Goal: Entertainment & Leisure: Consume media (video, audio)

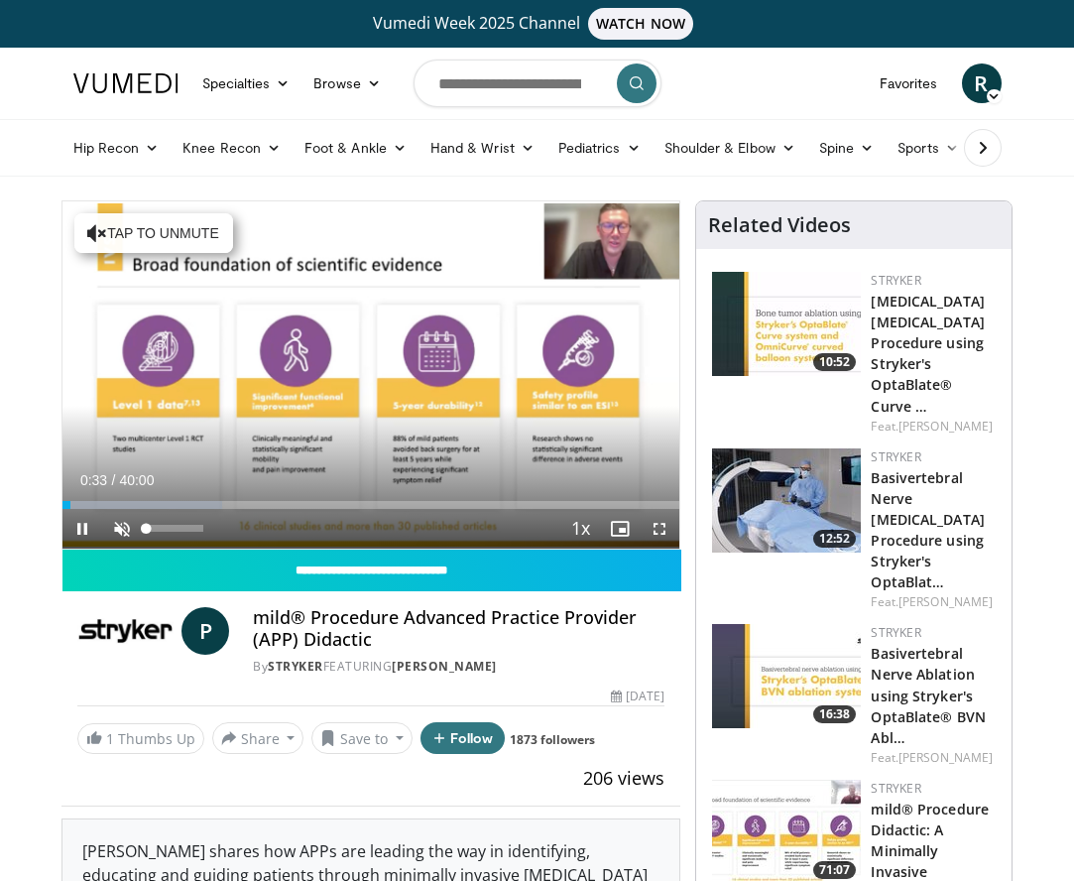
click at [119, 531] on span "Video Player" at bounding box center [122, 529] width 40 height 40
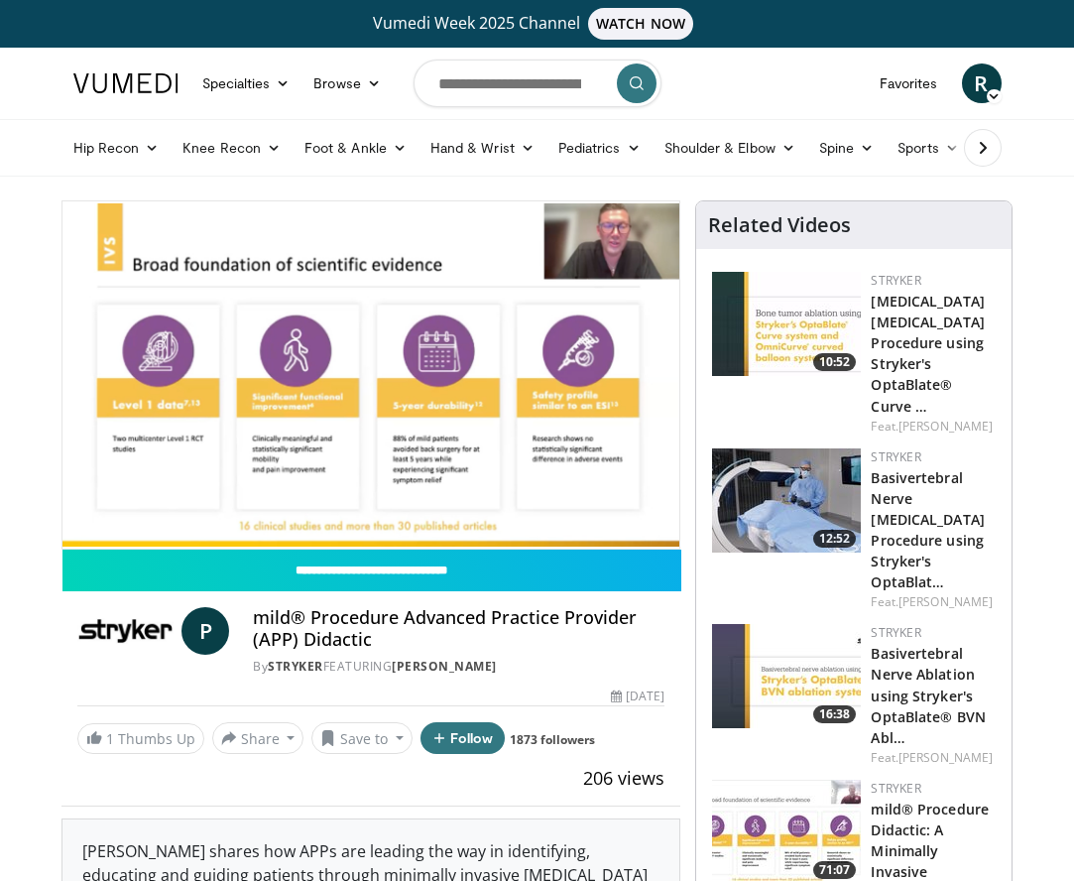
click at [119, 531] on div "10 seconds Tap to unmute" at bounding box center [371, 374] width 618 height 347
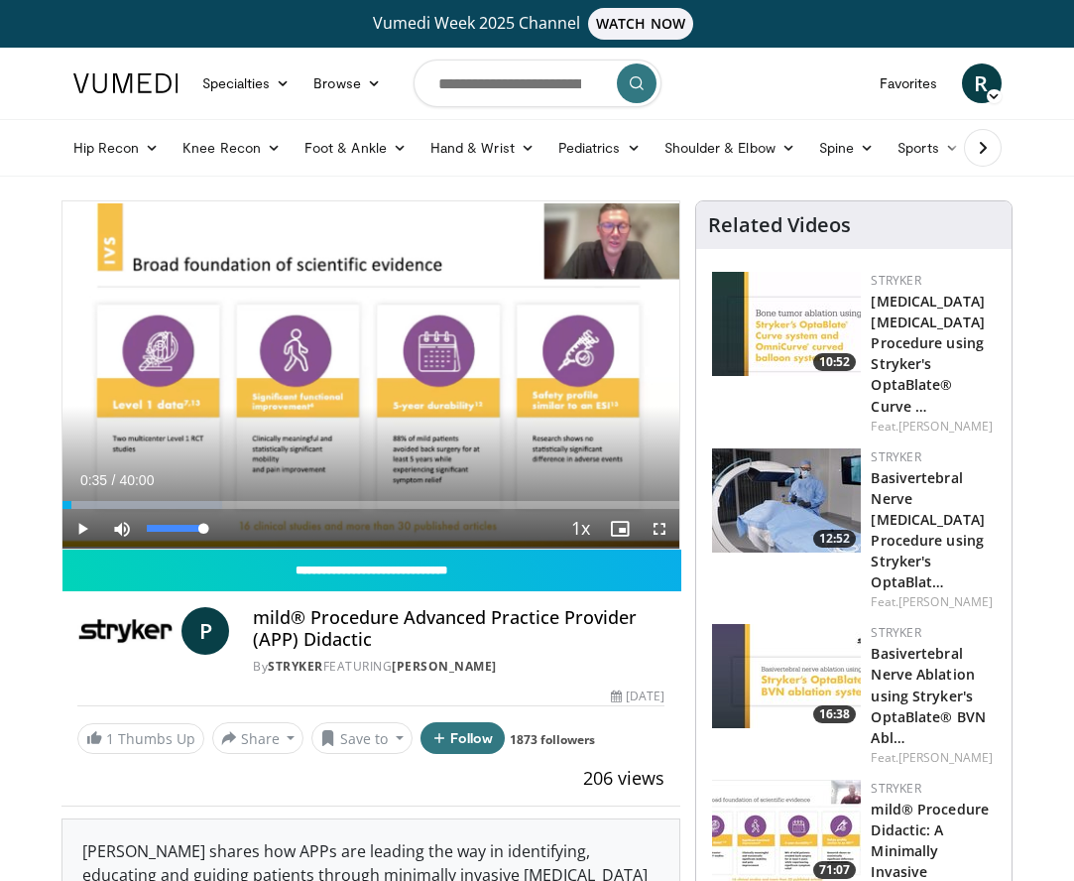
drag, startPoint x: 190, startPoint y: 526, endPoint x: 254, endPoint y: 528, distance: 63.5
click at [254, 528] on div "Current Time 0:35 / Duration 40:00 Play Skip Backward Skip Forward Mute 100% Lo…" at bounding box center [371, 529] width 618 height 40
drag, startPoint x: 203, startPoint y: 525, endPoint x: 230, endPoint y: 523, distance: 26.9
click at [230, 523] on div "Mute 100%" at bounding box center [171, 529] width 139 height 40
click at [79, 526] on span "Video Player" at bounding box center [82, 529] width 40 height 40
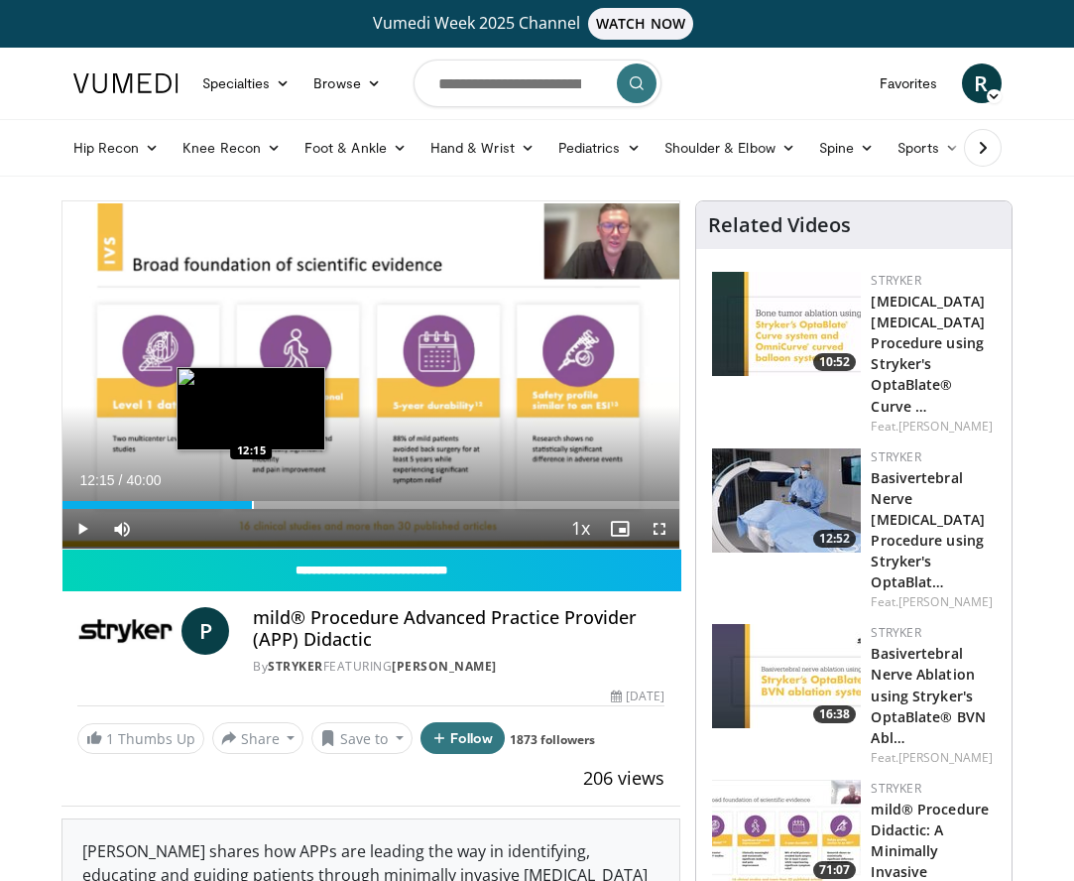
drag, startPoint x: 165, startPoint y: 506, endPoint x: 251, endPoint y: 502, distance: 86.4
click at [252, 502] on div "Progress Bar" at bounding box center [253, 505] width 2 height 8
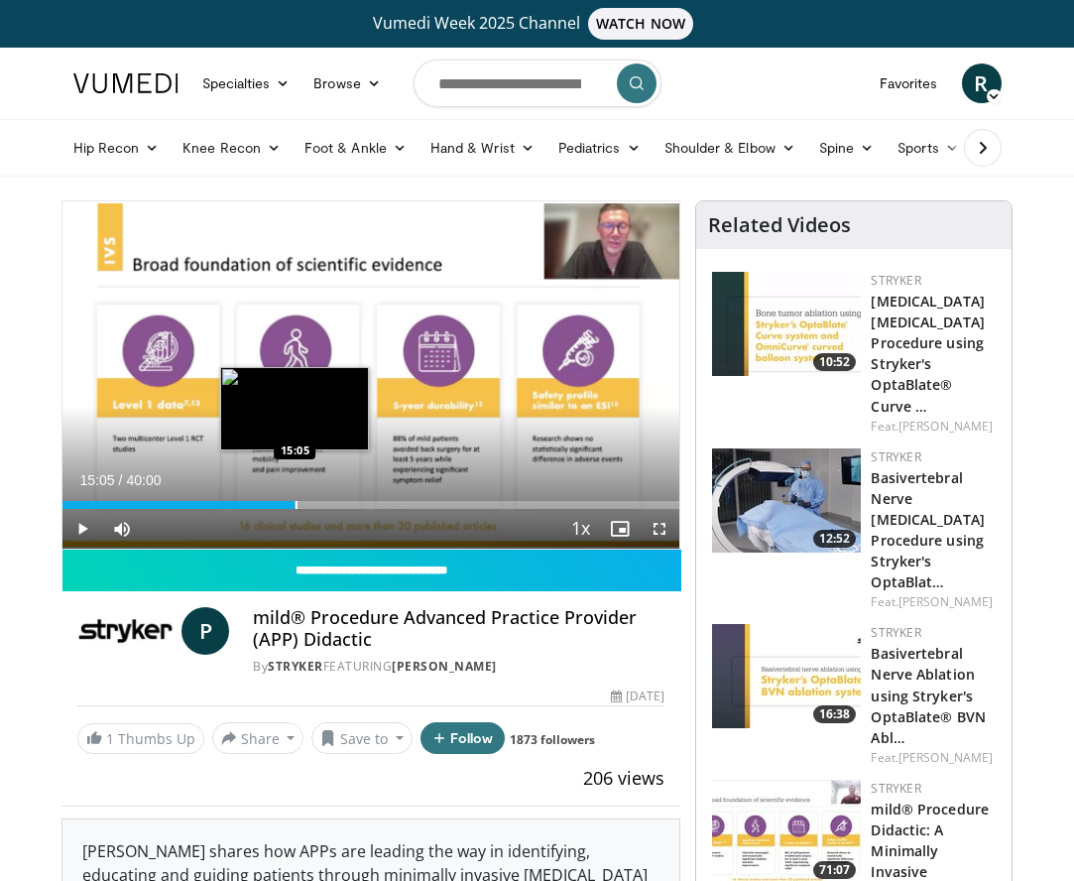
drag, startPoint x: 251, startPoint y: 502, endPoint x: 295, endPoint y: 502, distance: 43.6
click at [296, 502] on div "Progress Bar" at bounding box center [297, 505] width 2 height 8
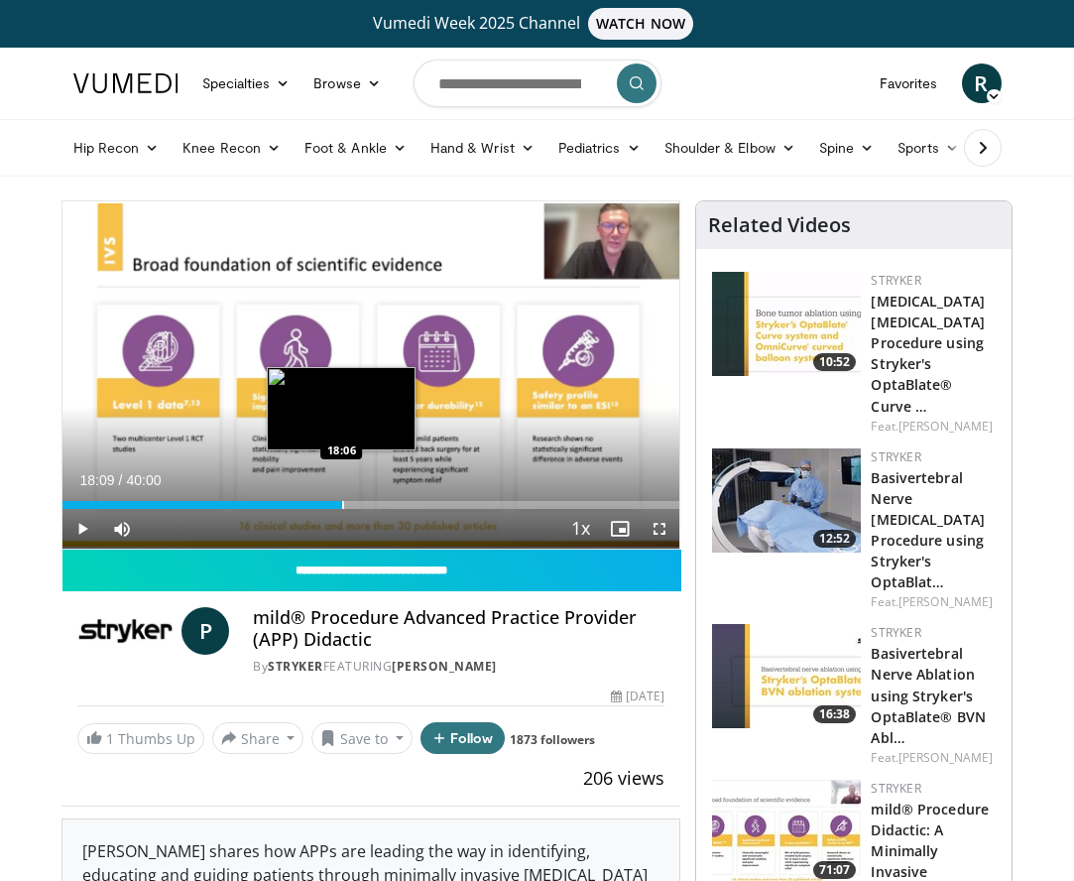
drag, startPoint x: 313, startPoint y: 503, endPoint x: 342, endPoint y: 501, distance: 28.8
click at [342, 501] on div "Progress Bar" at bounding box center [343, 505] width 2 height 8
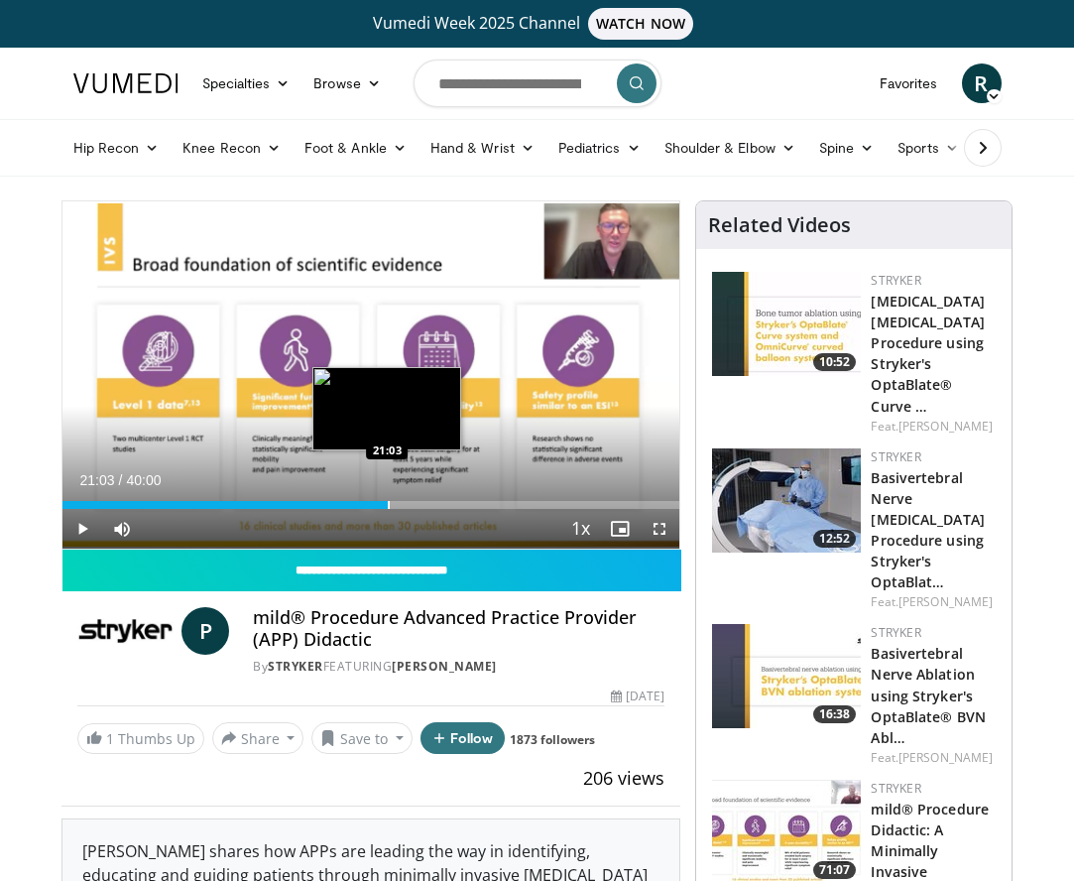
drag, startPoint x: 370, startPoint y: 506, endPoint x: 387, endPoint y: 508, distance: 17.0
click at [388, 508] on div "Progress Bar" at bounding box center [389, 505] width 2 height 8
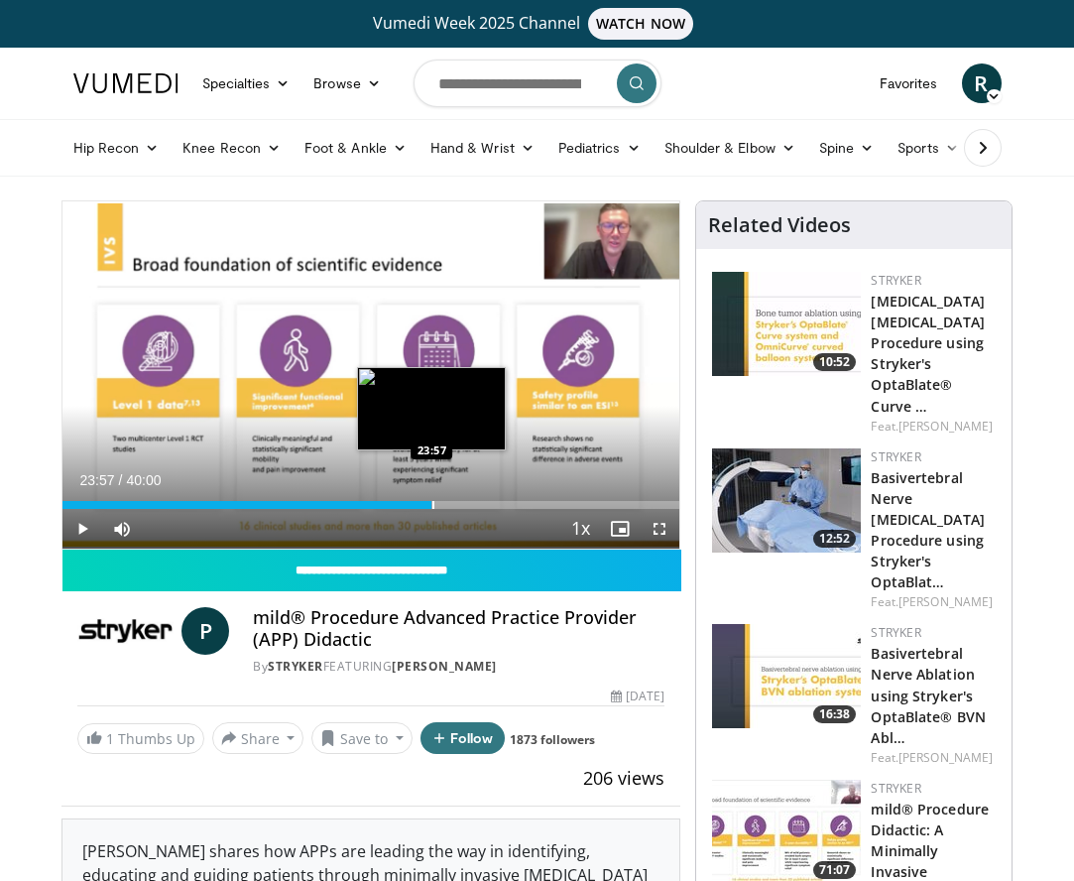
drag, startPoint x: 387, startPoint y: 508, endPoint x: 432, endPoint y: 505, distance: 44.7
click at [433, 505] on div "Progress Bar" at bounding box center [434, 505] width 2 height 8
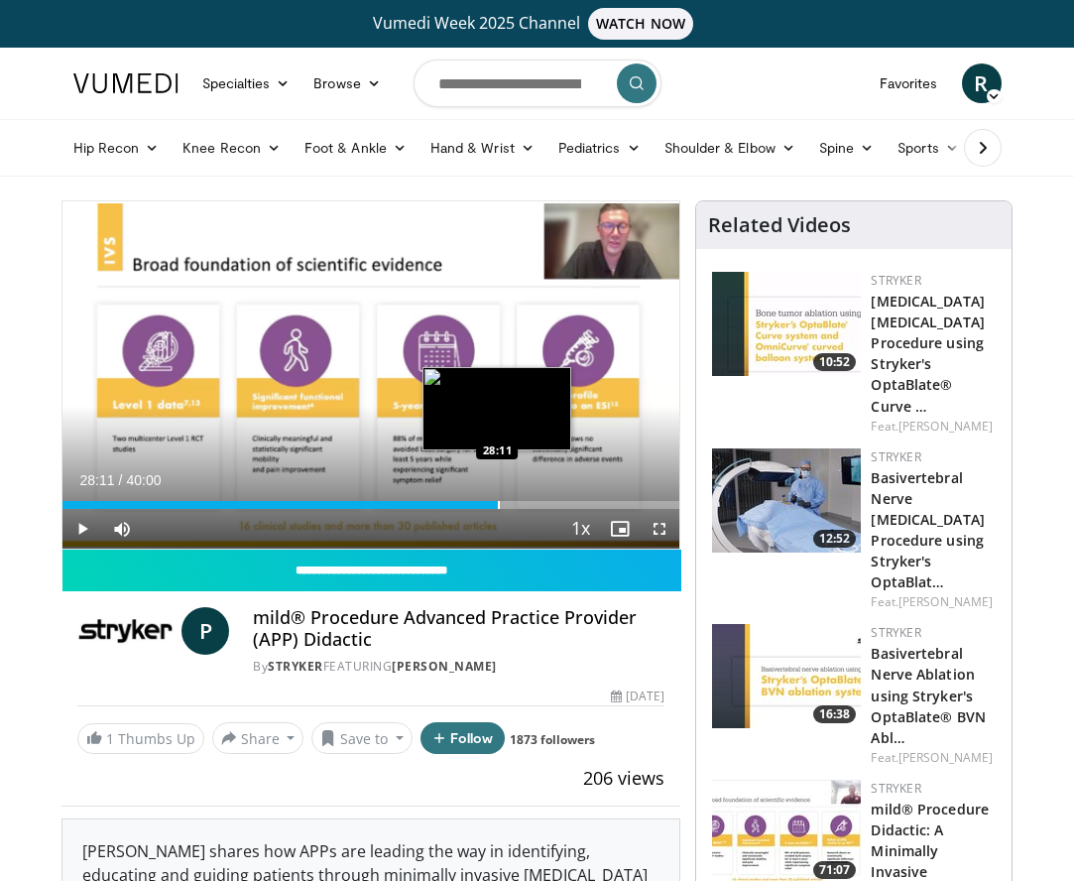
drag, startPoint x: 464, startPoint y: 505, endPoint x: 497, endPoint y: 504, distance: 32.8
click at [498, 504] on div "Progress Bar" at bounding box center [499, 505] width 2 height 8
drag, startPoint x: 497, startPoint y: 503, endPoint x: 524, endPoint y: 504, distance: 26.8
click at [525, 504] on div "Progress Bar" at bounding box center [526, 505] width 2 height 8
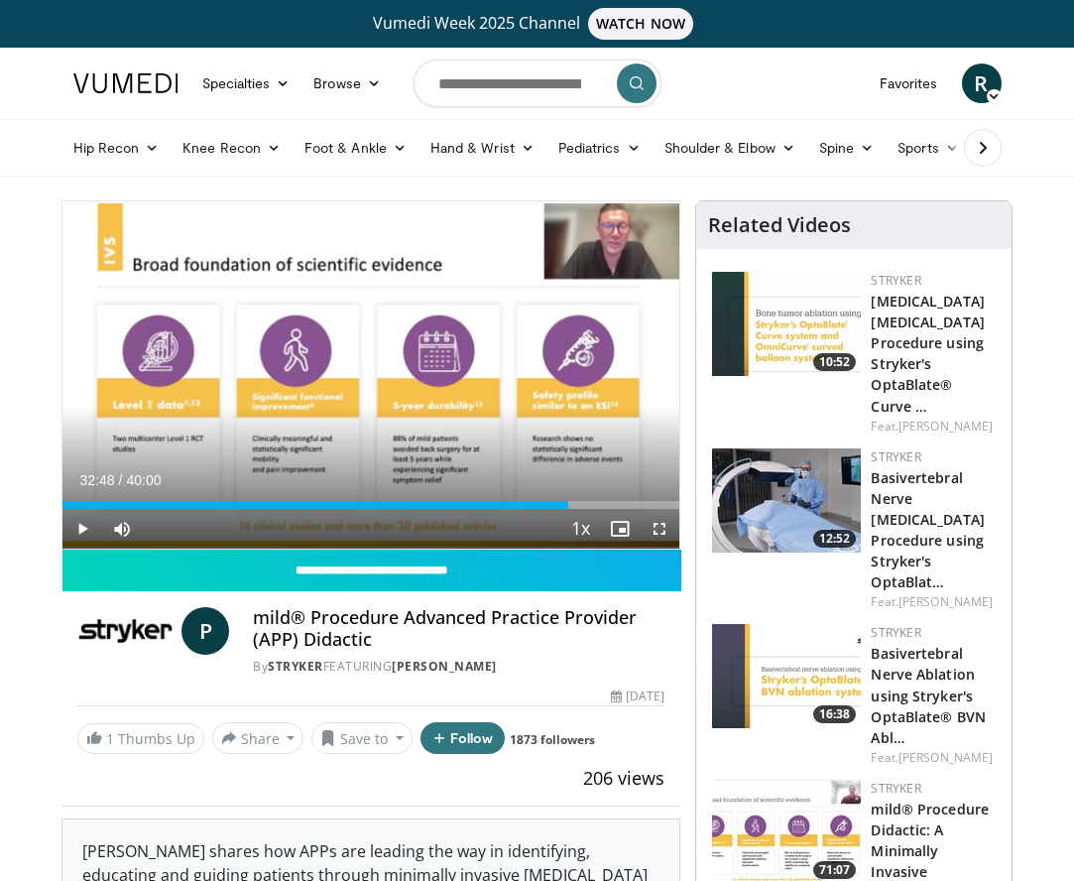
drag, startPoint x: 537, startPoint y: 508, endPoint x: 568, endPoint y: 508, distance: 31.7
click at [568, 509] on div "Current Time 32:48 / Duration 40:00 Play Skip Backward Skip Forward Mute 0% Loa…" at bounding box center [371, 529] width 618 height 40
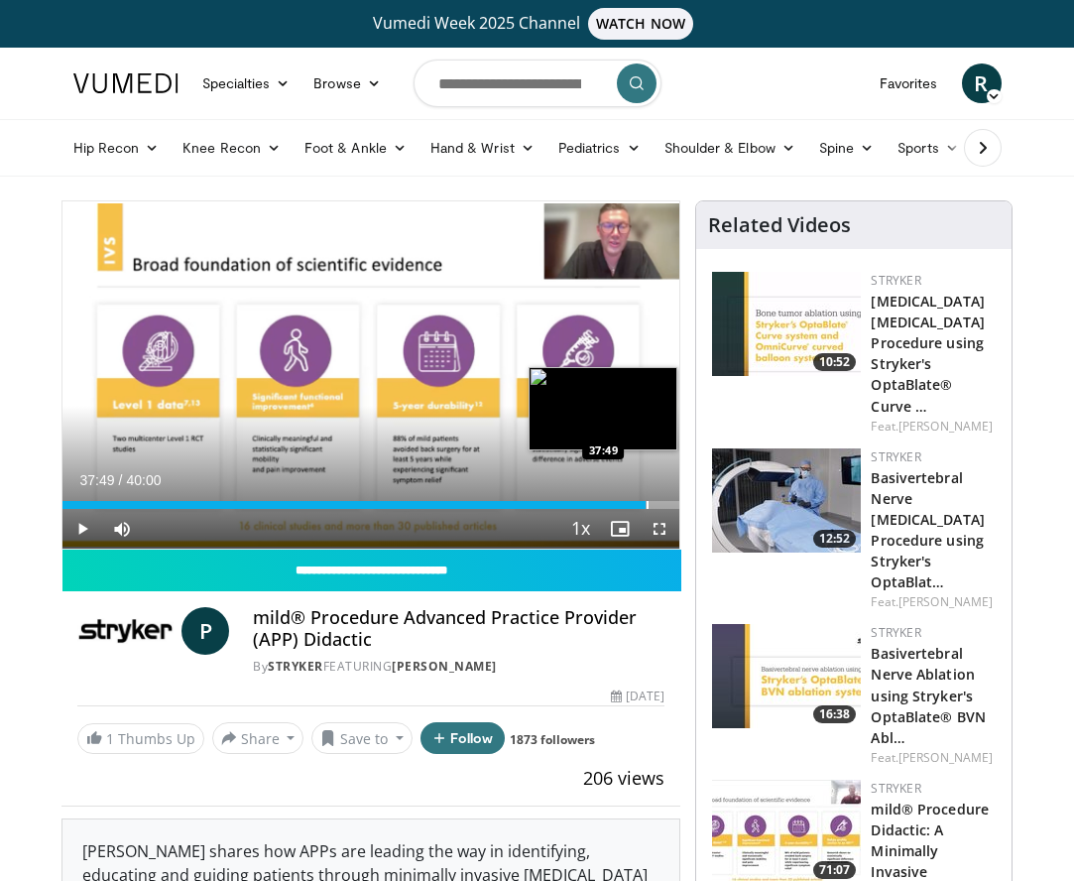
drag, startPoint x: 575, startPoint y: 504, endPoint x: 646, endPoint y: 499, distance: 70.6
click at [646, 499] on div "Loaded : 94.63% 37:49 37:49" at bounding box center [371, 499] width 618 height 19
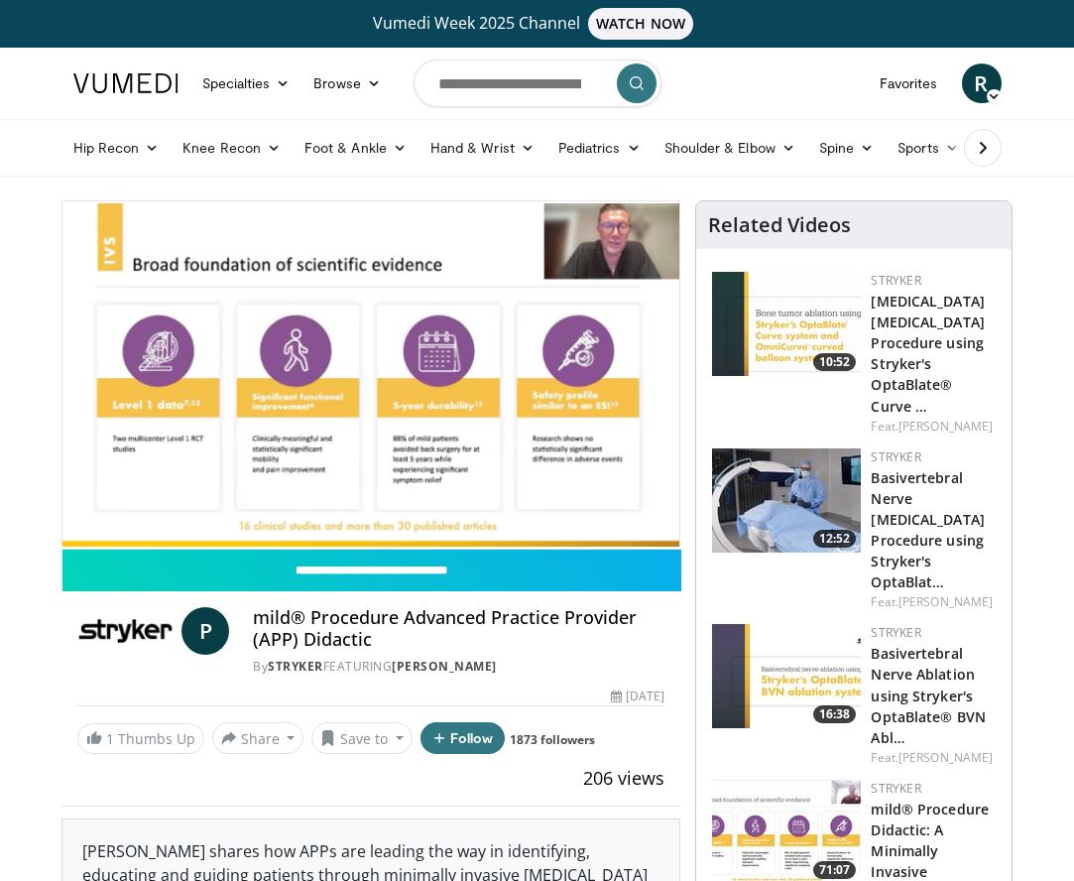
drag, startPoint x: 649, startPoint y: 508, endPoint x: 671, endPoint y: 506, distance: 21.9
click at [671, 506] on video-js "**********" at bounding box center [371, 374] width 618 height 347
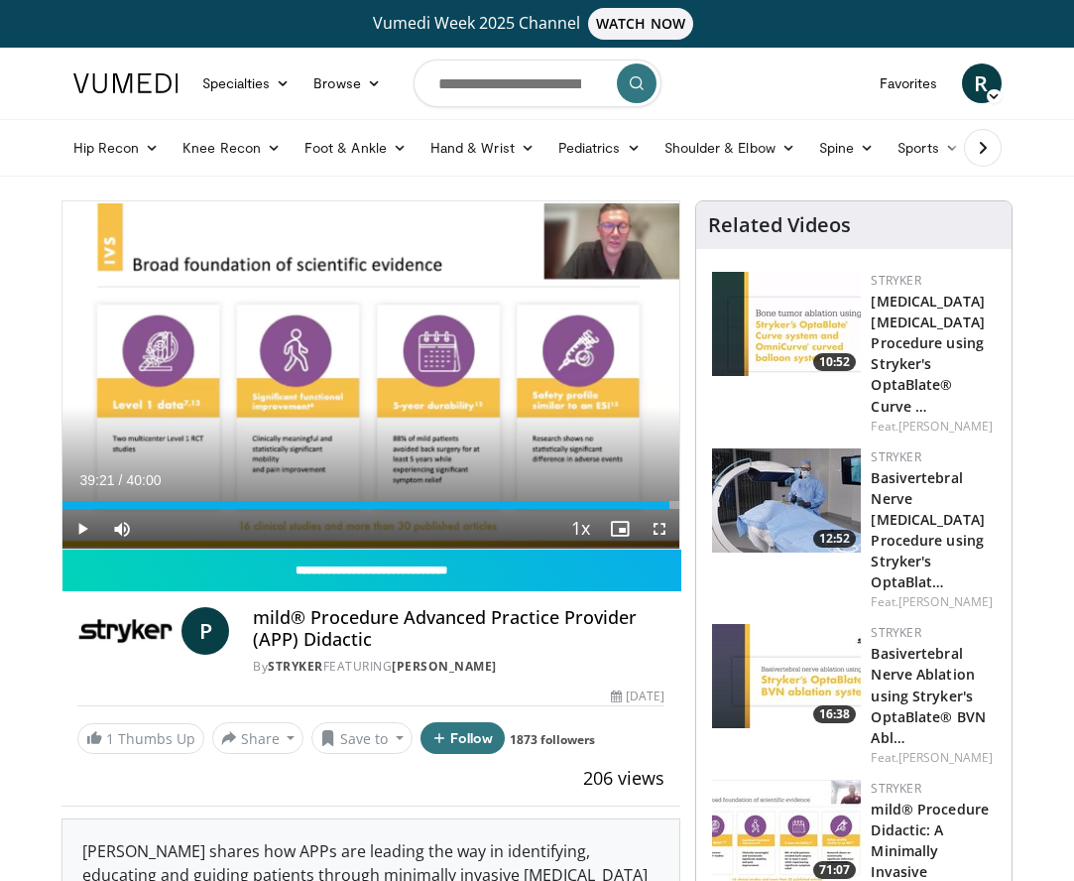
drag, startPoint x: 655, startPoint y: 504, endPoint x: 670, endPoint y: 504, distance: 14.9
click at [671, 504] on div "Progress Bar" at bounding box center [672, 505] width 2 height 8
